Goal: Task Accomplishment & Management: Manage account settings

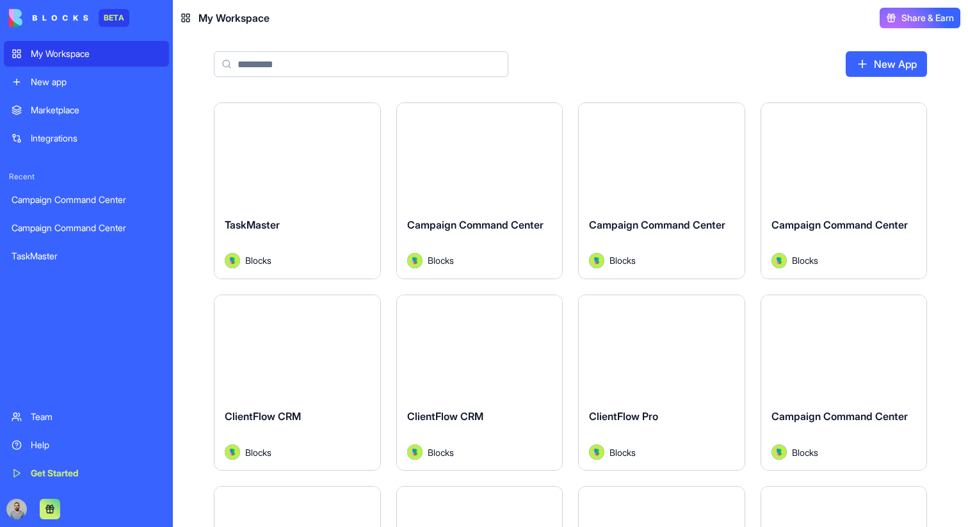
click at [306, 212] on div "TaskMaster Blocks" at bounding box center [297, 243] width 166 height 72
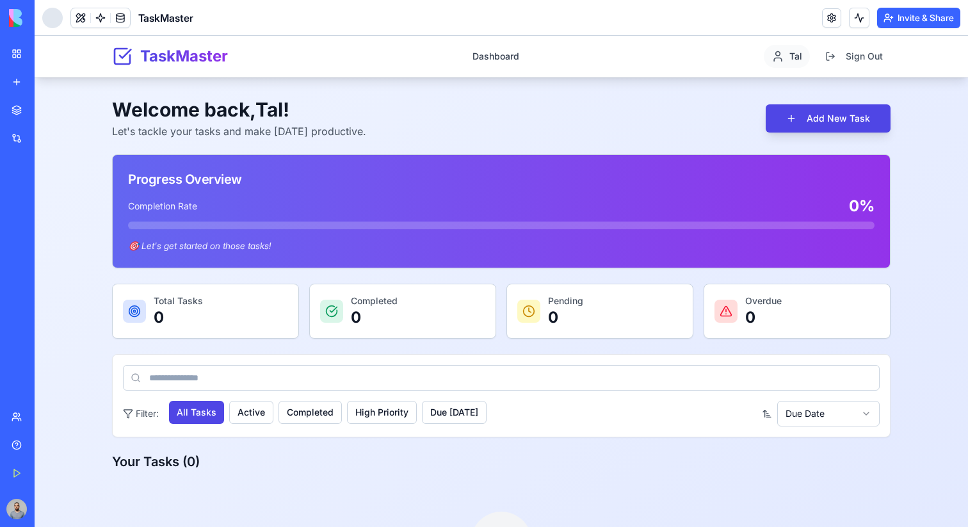
click at [58, 20] on div at bounding box center [52, 18] width 20 height 20
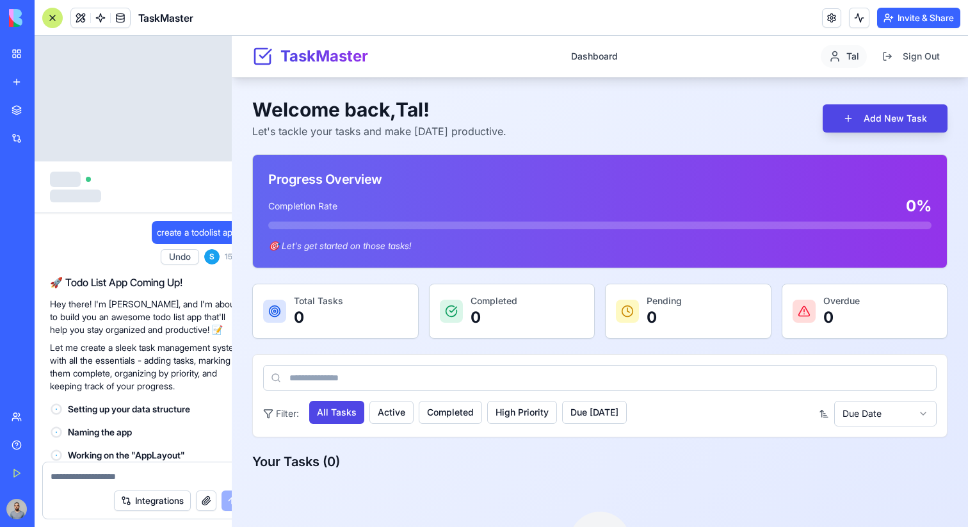
scroll to position [253, 0]
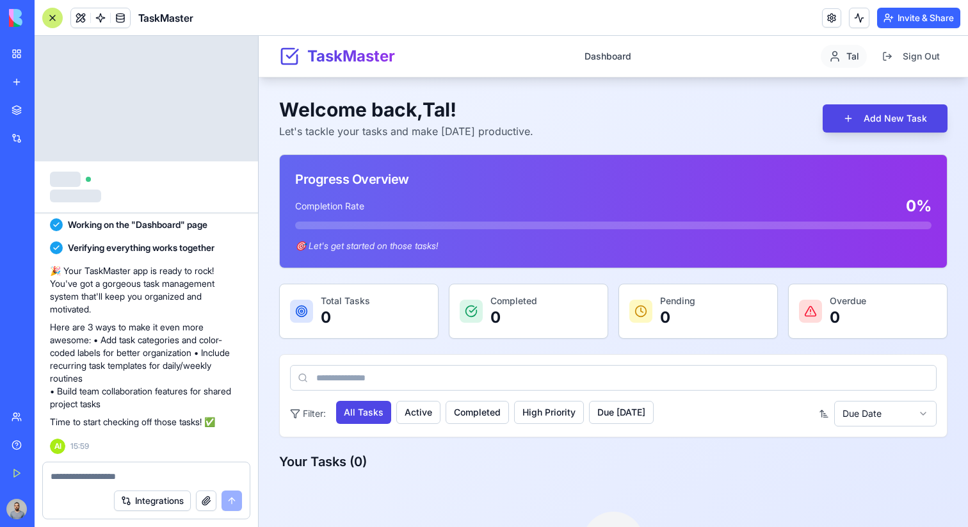
click at [23, 53] on link "My Workspace" at bounding box center [29, 54] width 51 height 26
click at [149, 477] on textarea at bounding box center [146, 476] width 191 height 13
type textarea "*"
type textarea "**********"
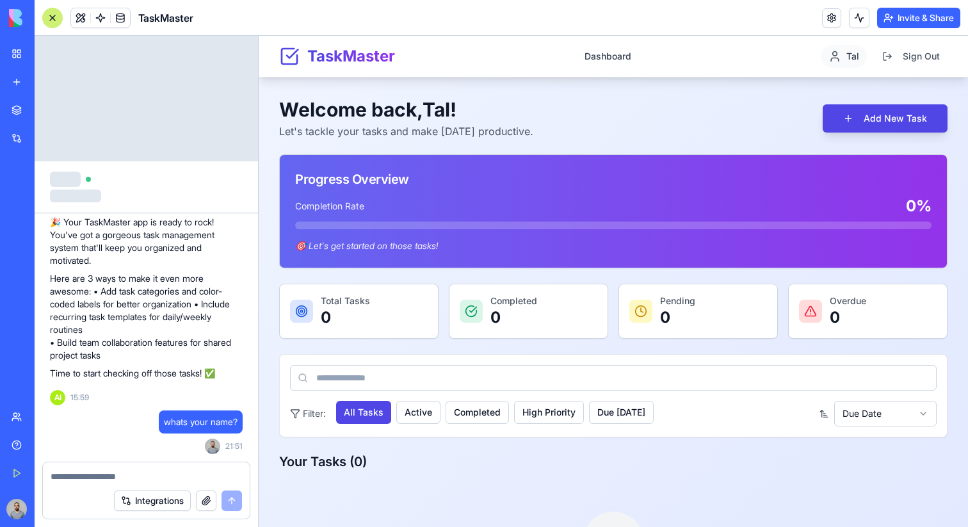
scroll to position [420, 0]
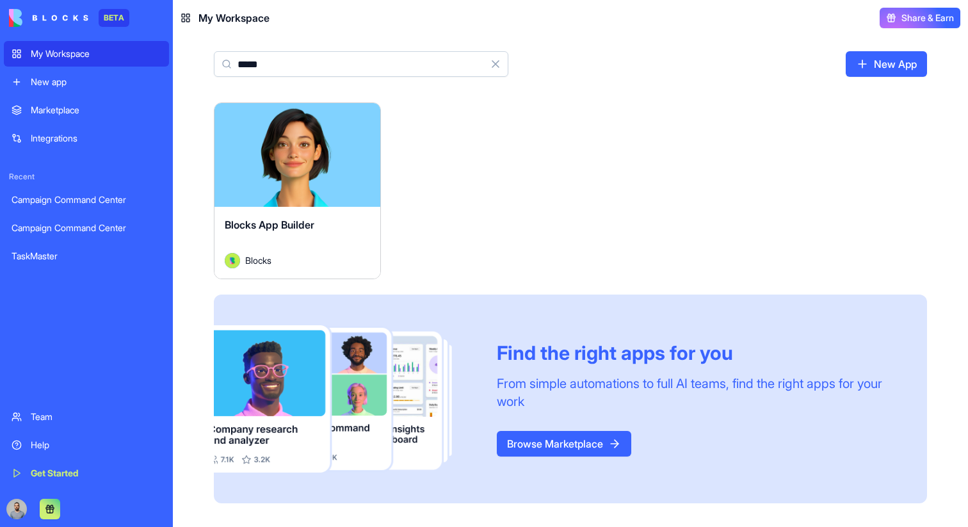
type input "*****"
click at [337, 188] on div "Launch" at bounding box center [297, 155] width 166 height 104
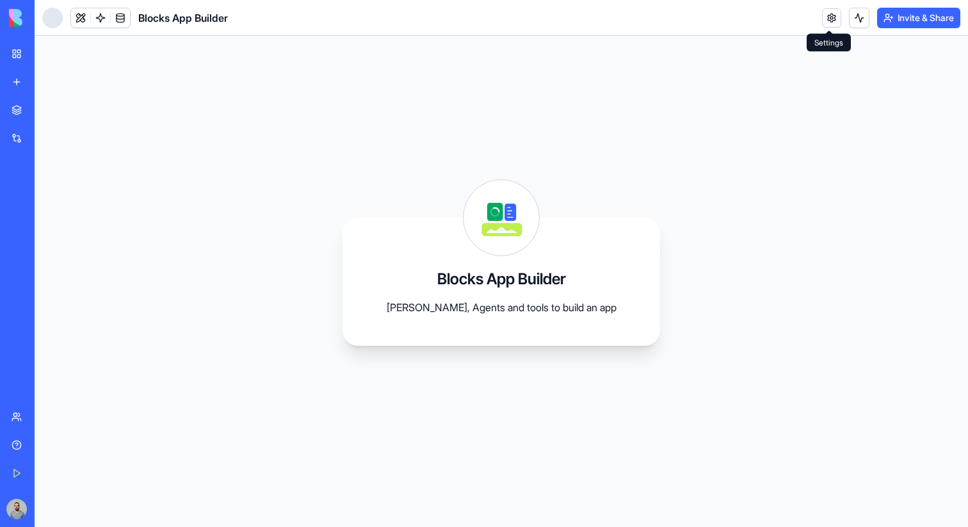
click at [829, 19] on link at bounding box center [831, 17] width 19 height 19
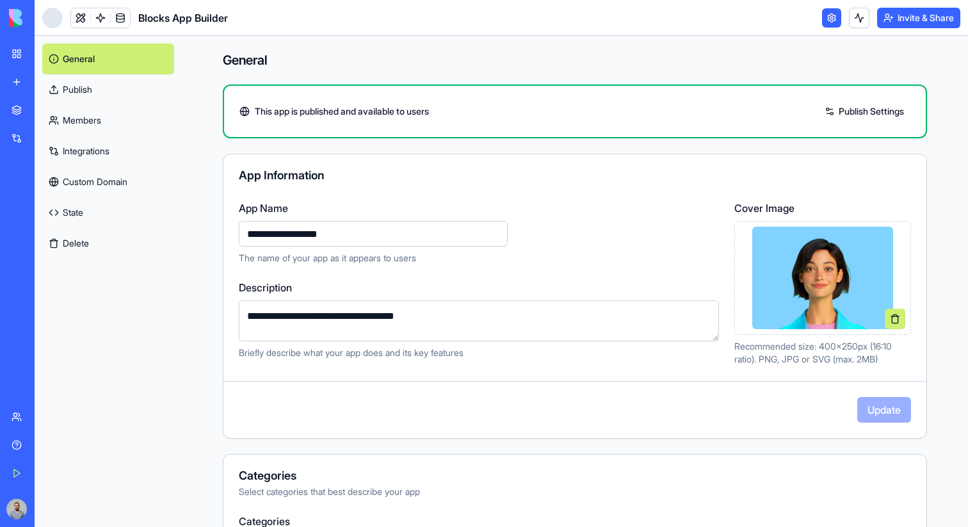
click at [142, 95] on link "Publish" at bounding box center [108, 89] width 132 height 31
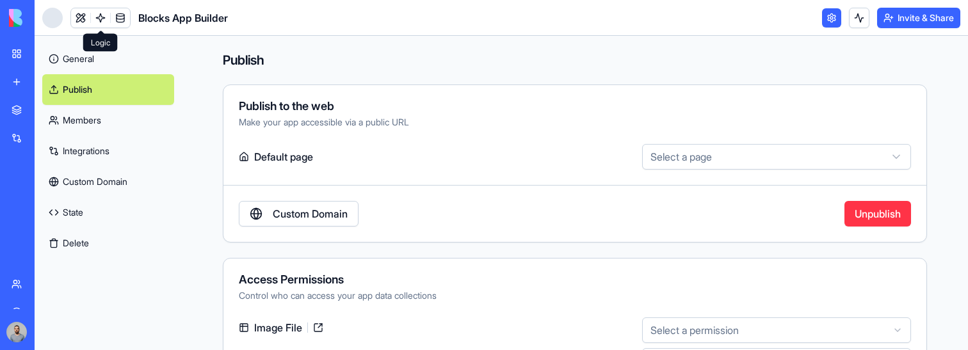
click at [102, 18] on link at bounding box center [100, 17] width 19 height 19
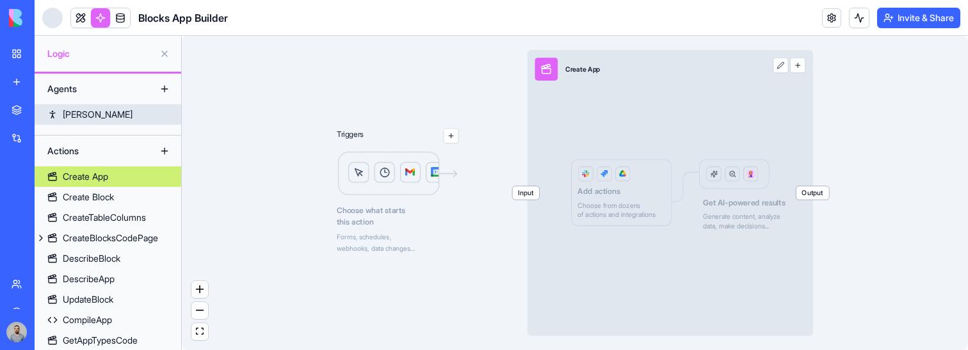
click at [108, 108] on link "Ella" at bounding box center [108, 114] width 147 height 20
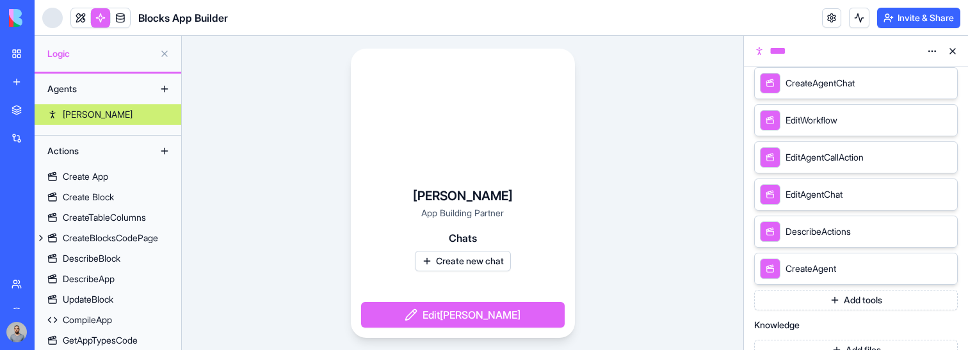
scroll to position [896, 0]
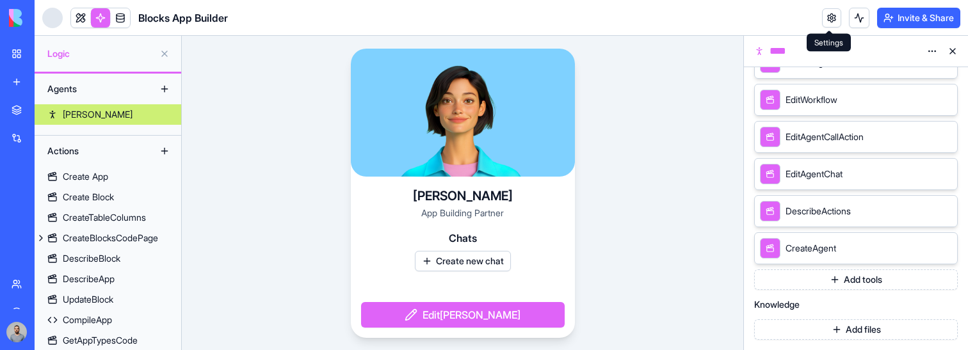
click at [831, 11] on link at bounding box center [831, 17] width 19 height 19
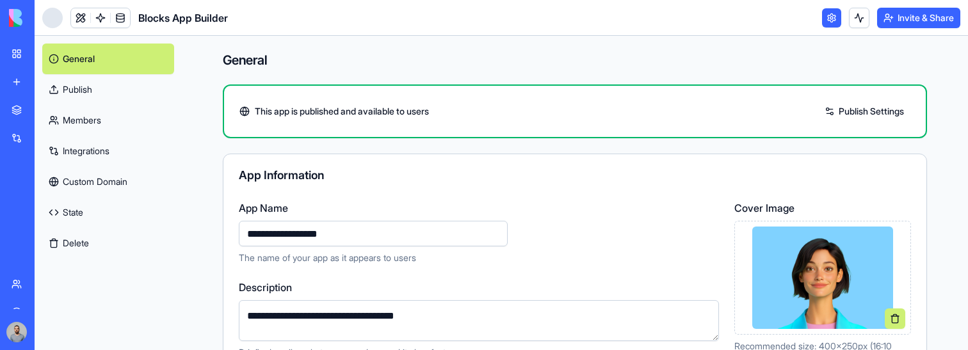
click at [930, 17] on button "Invite & Share" at bounding box center [918, 18] width 83 height 20
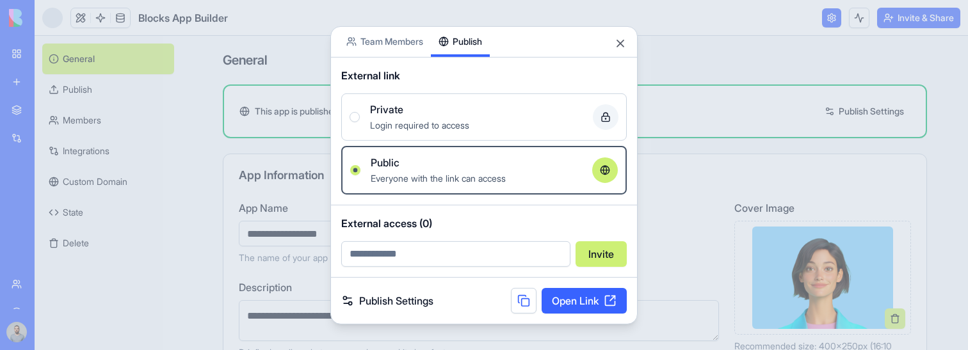
click at [485, 38] on button "Publish" at bounding box center [460, 41] width 59 height 30
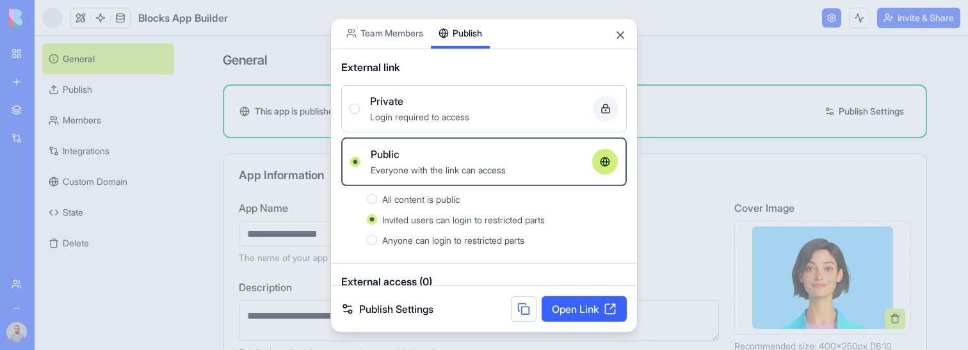
click at [720, 72] on div at bounding box center [484, 175] width 968 height 350
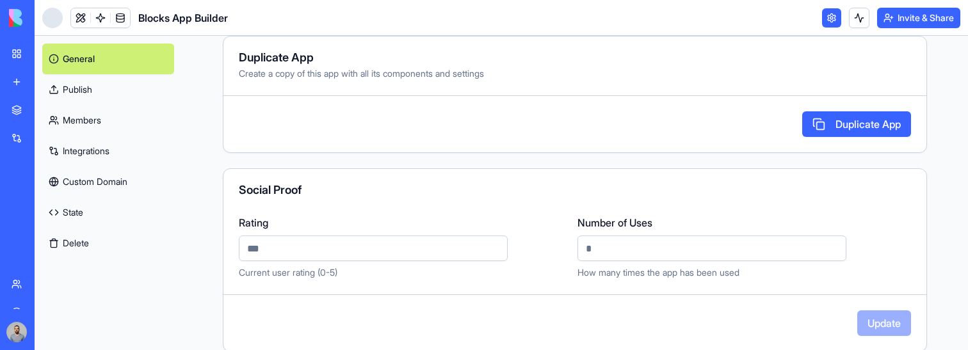
scroll to position [614, 0]
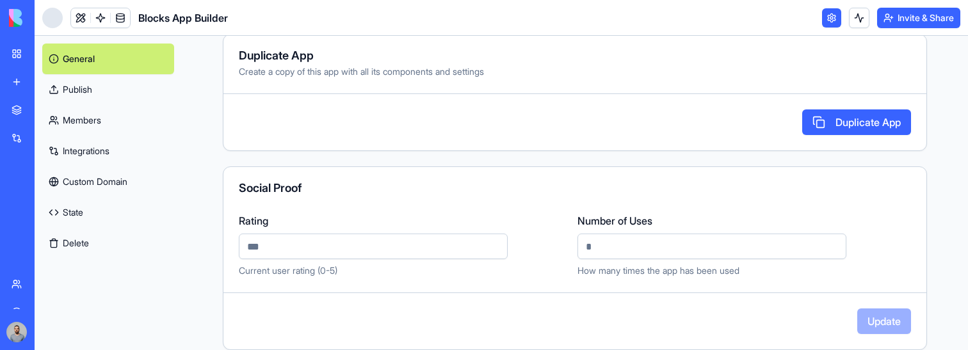
click at [150, 84] on link "Publish" at bounding box center [108, 89] width 132 height 31
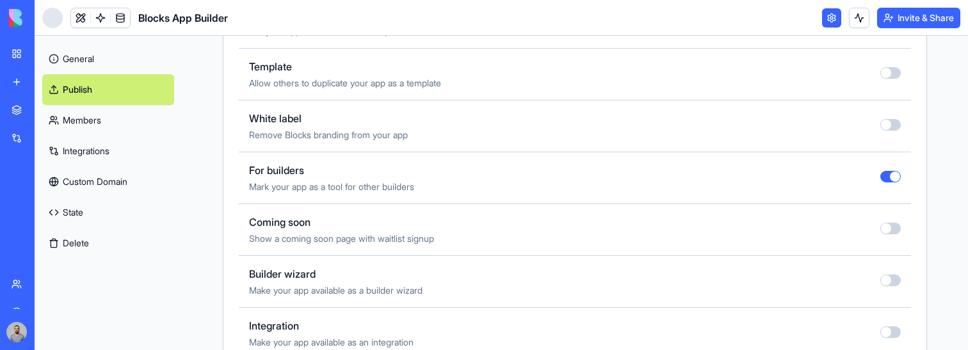
scroll to position [575, 0]
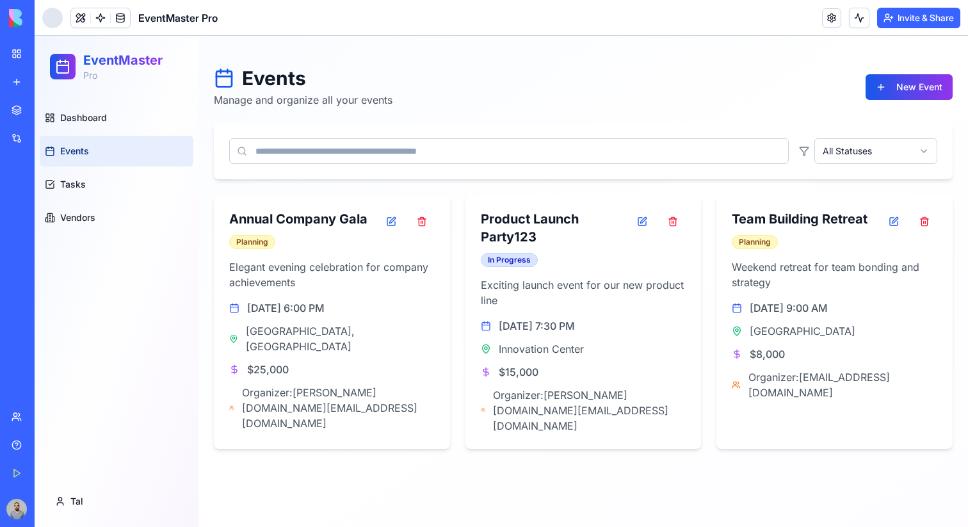
click at [59, 20] on div at bounding box center [52, 18] width 20 height 20
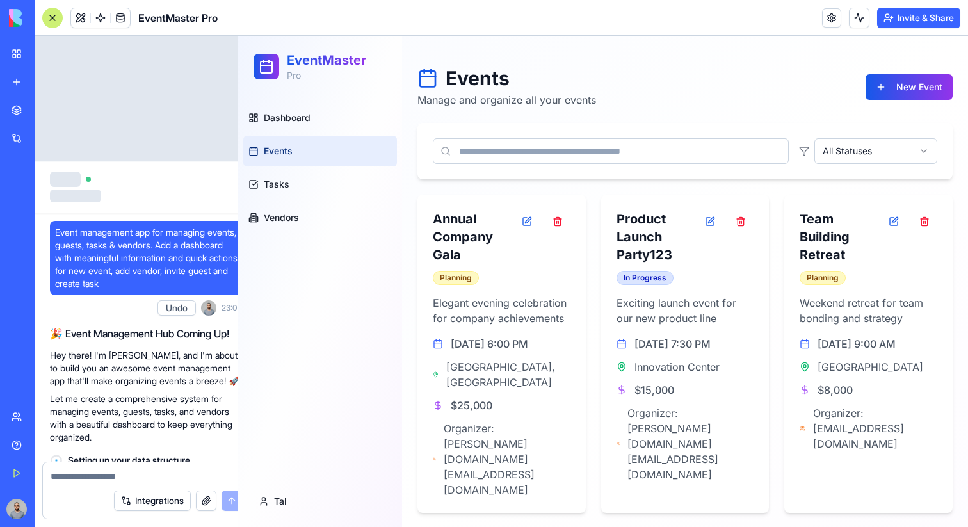
scroll to position [412, 0]
